Goal: Book appointment/travel/reservation

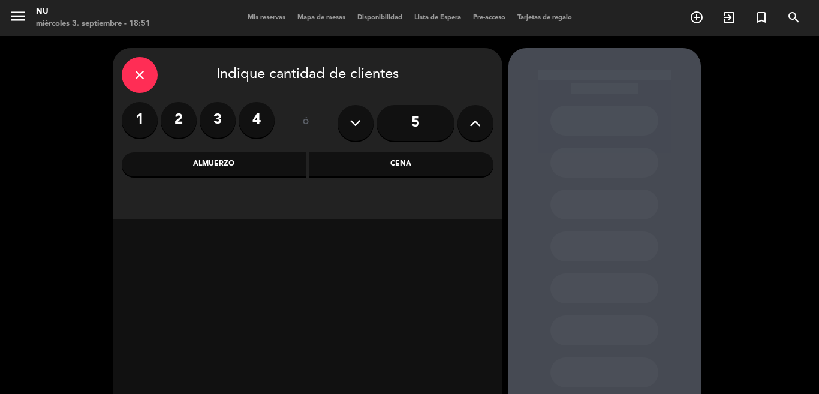
drag, startPoint x: 389, startPoint y: 167, endPoint x: 374, endPoint y: 167, distance: 14.4
click at [389, 167] on div "Cena" at bounding box center [401, 164] width 185 height 24
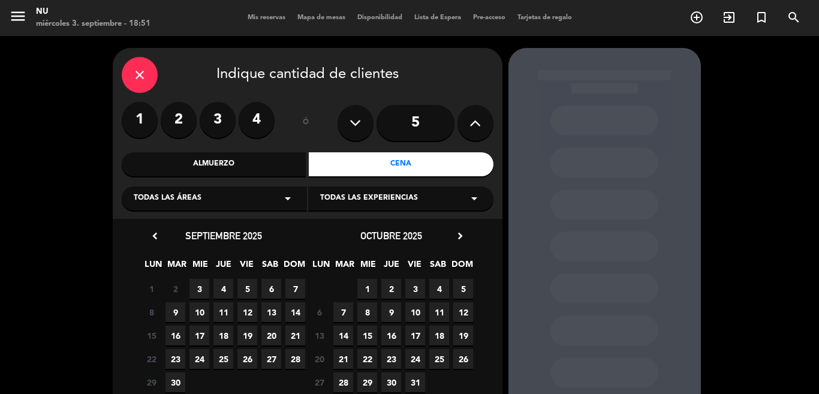
click at [251, 293] on span "5" at bounding box center [248, 289] width 20 height 20
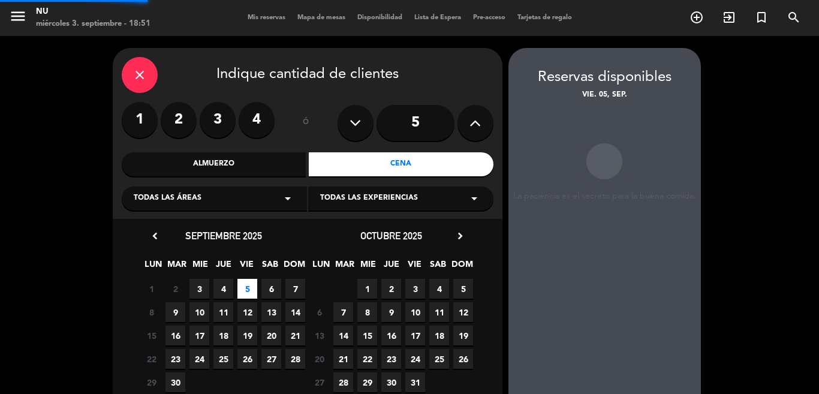
scroll to position [48, 0]
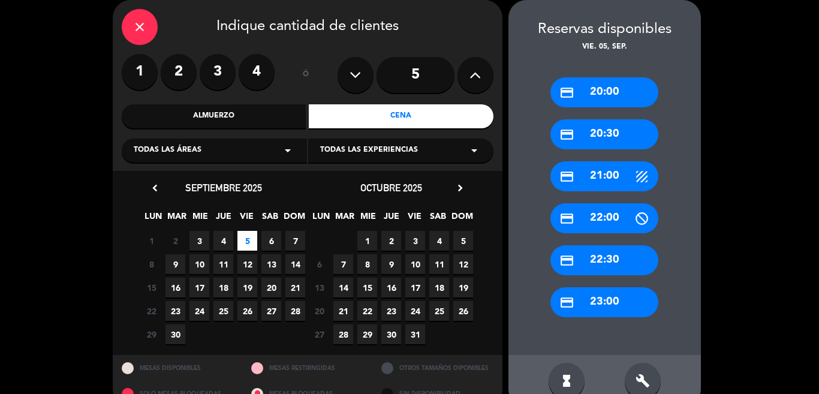
click at [606, 173] on div "credit_card 21:00" at bounding box center [605, 176] width 108 height 30
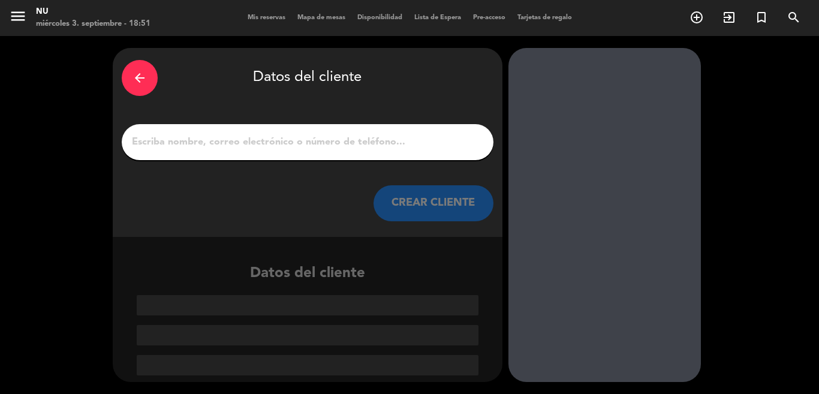
scroll to position [0, 0]
click at [358, 140] on input "1" at bounding box center [308, 142] width 354 height 17
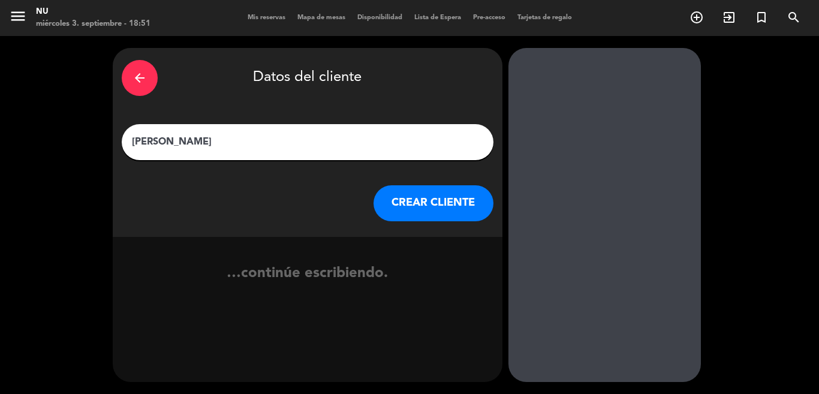
type input "[PERSON_NAME]"
click at [434, 211] on button "CREAR CLIENTE" at bounding box center [434, 203] width 120 height 36
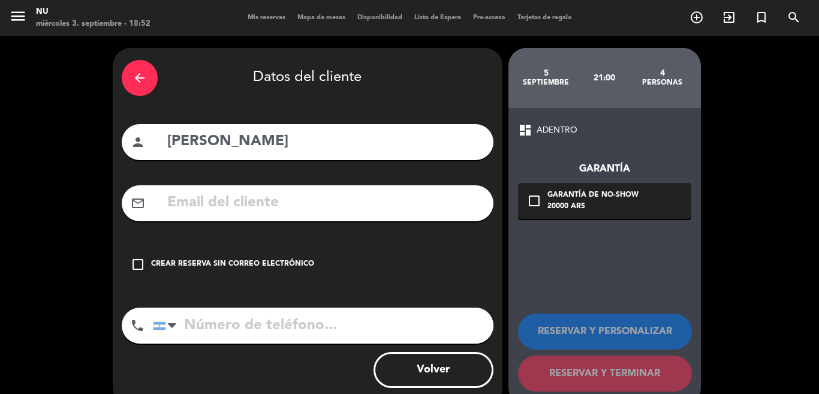
click at [229, 340] on input "tel" at bounding box center [323, 326] width 341 height 36
type input "1157324731"
click at [135, 265] on icon "check_box_outline_blank" at bounding box center [138, 264] width 14 height 14
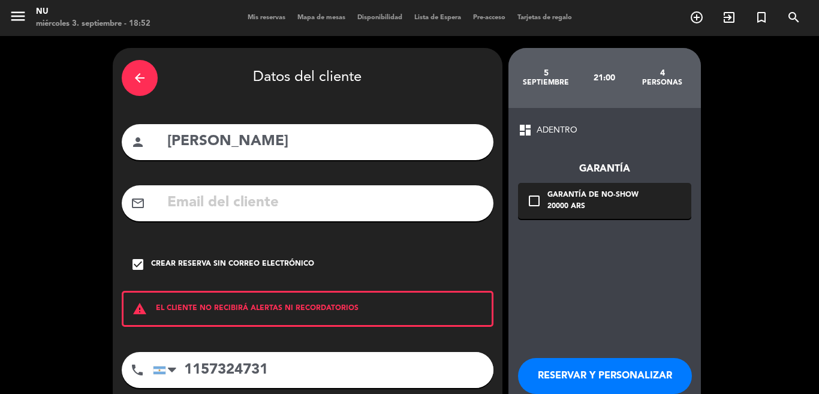
scroll to position [68, 0]
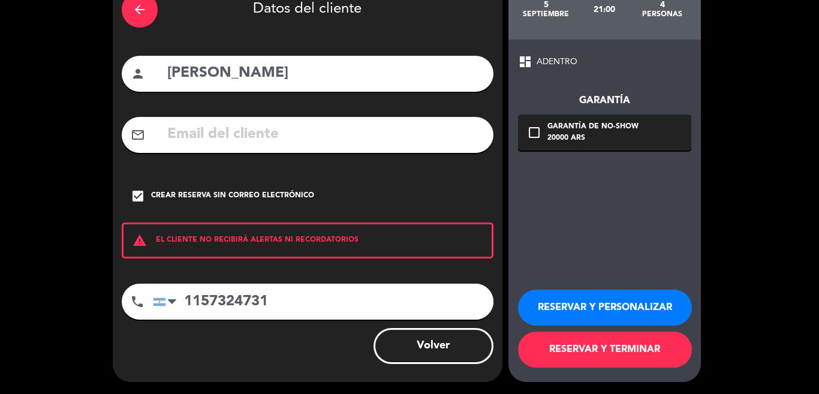
click at [616, 349] on button "RESERVAR Y TERMINAR" at bounding box center [605, 350] width 174 height 36
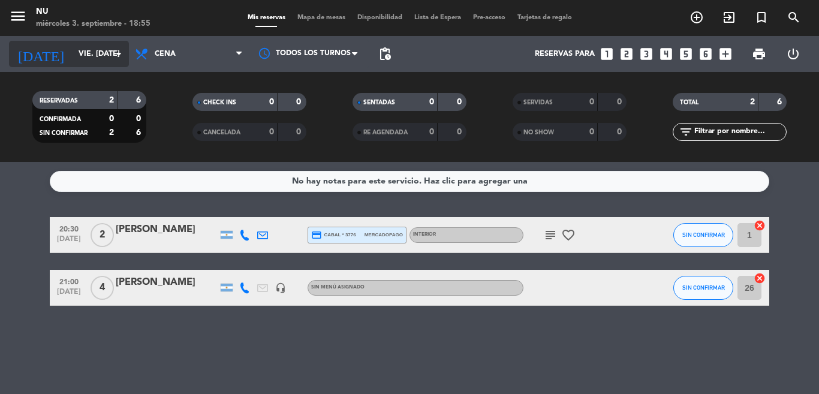
click at [73, 44] on input "vie. [DATE]" at bounding box center [123, 54] width 101 height 20
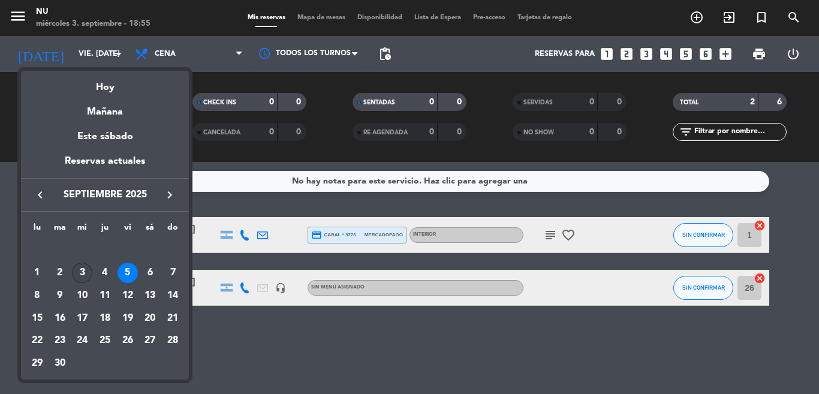
click at [83, 269] on div "3" at bounding box center [82, 273] width 20 height 20
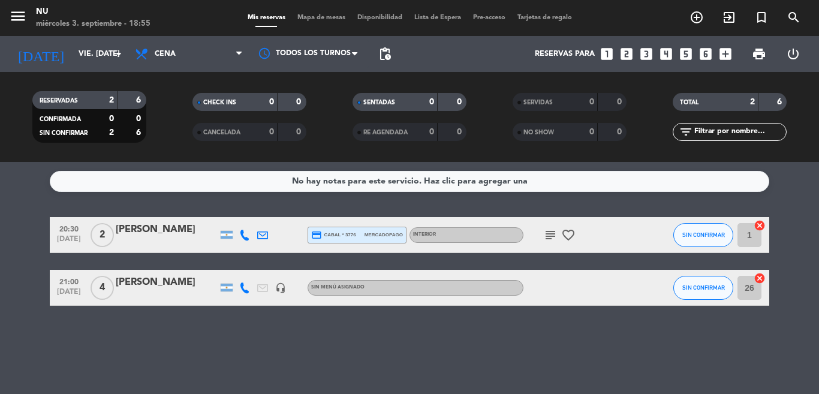
type input "mié. [DATE]"
